Goal: Find specific page/section: Find specific page/section

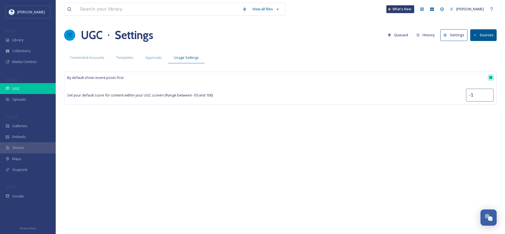
click at [30, 91] on div "UGC" at bounding box center [28, 88] width 56 height 11
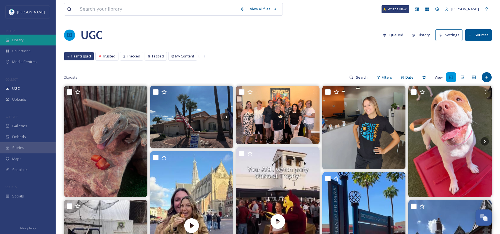
click at [30, 40] on div "Library" at bounding box center [28, 40] width 56 height 11
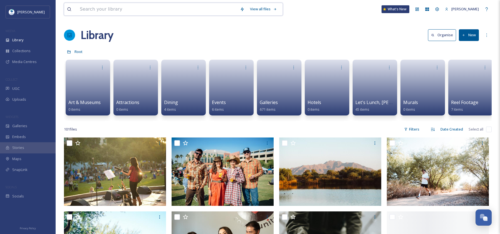
click at [87, 9] on input at bounding box center [157, 9] width 160 height 12
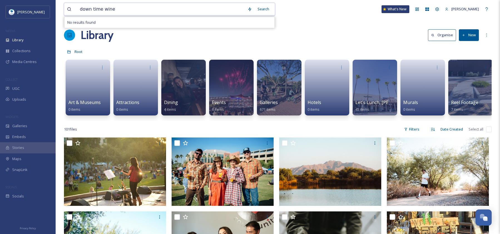
type input "down time wines"
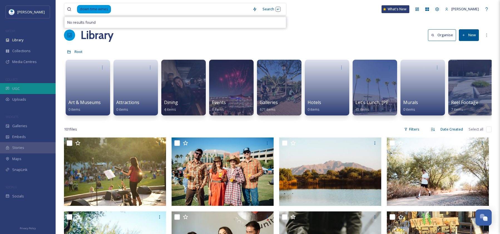
click at [31, 85] on div "UGC" at bounding box center [28, 88] width 56 height 11
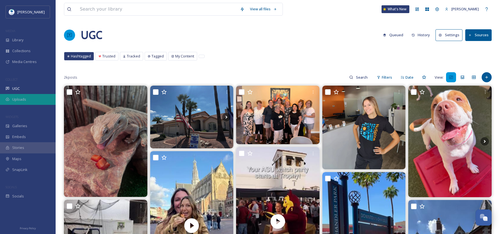
click at [29, 102] on div "Uploads" at bounding box center [28, 99] width 56 height 11
